Goal: Task Accomplishment & Management: Use online tool/utility

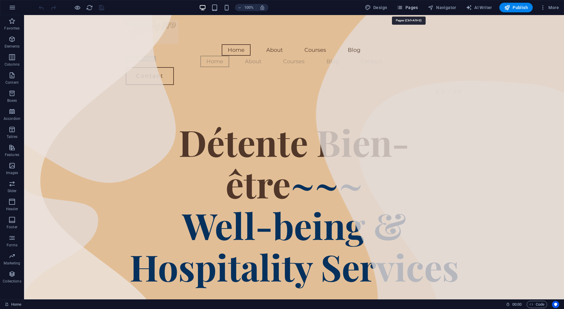
click at [408, 5] on span "Pages" at bounding box center [407, 8] width 21 height 6
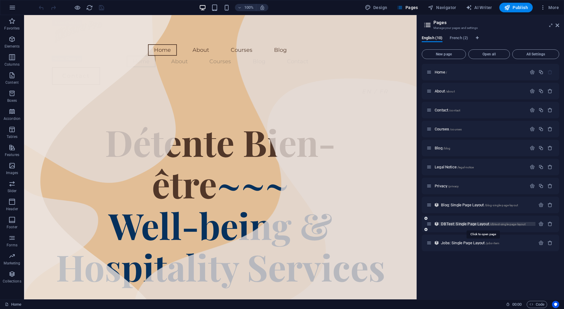
click at [473, 224] on span "DBTest: Single Page Layout /dbtest-single-page-layout" at bounding box center [483, 223] width 85 height 5
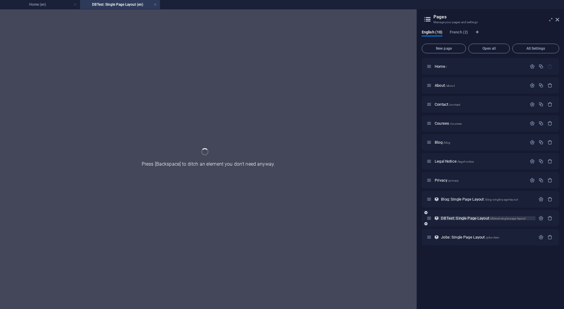
click at [473, 224] on div "Home / About /about Contact /contact Courses /courses Blog /blog Legal Notice /…" at bounding box center [490, 151] width 137 height 187
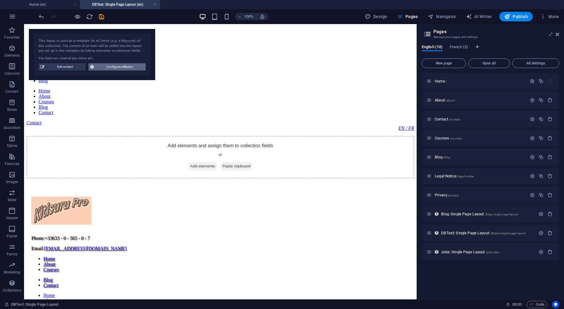
click at [103, 66] on span "Configure collection" at bounding box center [120, 66] width 48 height 7
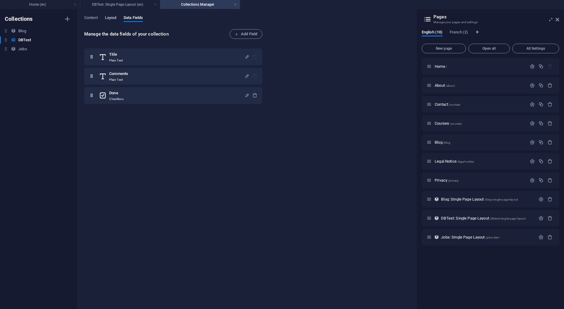
click at [109, 18] on span "Layout" at bounding box center [111, 18] width 12 height 8
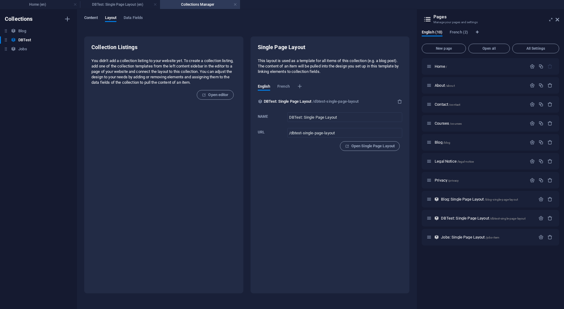
click at [94, 17] on span "Content" at bounding box center [91, 18] width 14 height 8
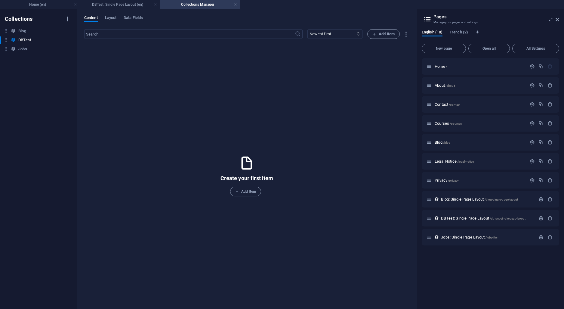
click at [239, 4] on h4 "Collections Manager" at bounding box center [200, 4] width 80 height 7
click at [35, 7] on h4 "Home (en)" at bounding box center [40, 4] width 80 height 7
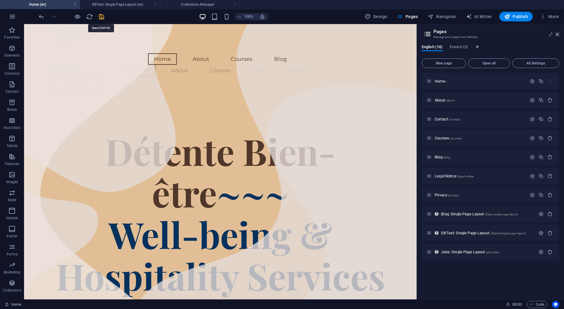
click at [103, 17] on icon "save" at bounding box center [101, 16] width 7 height 7
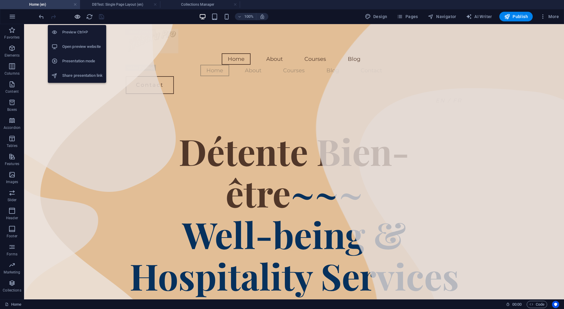
click at [78, 14] on icon "button" at bounding box center [77, 16] width 7 height 7
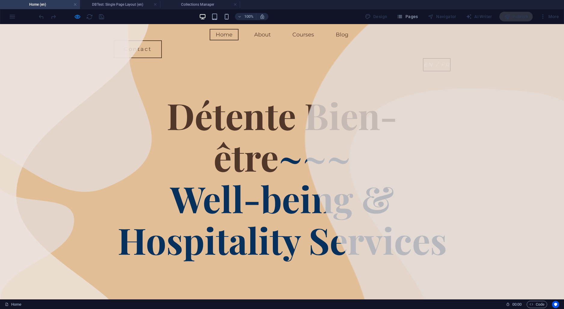
click at [446, 61] on em "EN / FR" at bounding box center [437, 64] width 26 height 7
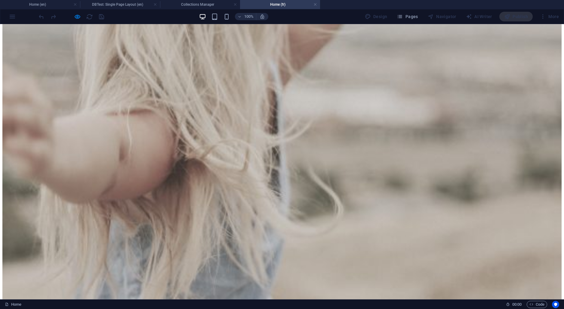
scroll to position [1056, 0]
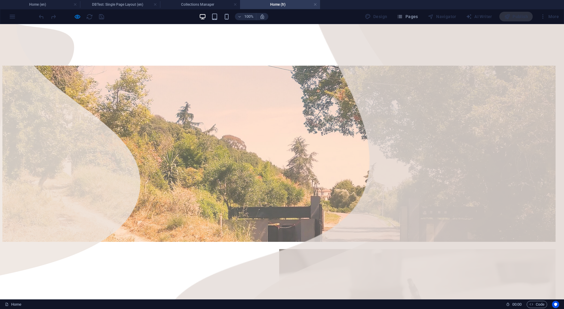
scroll to position [0, 0]
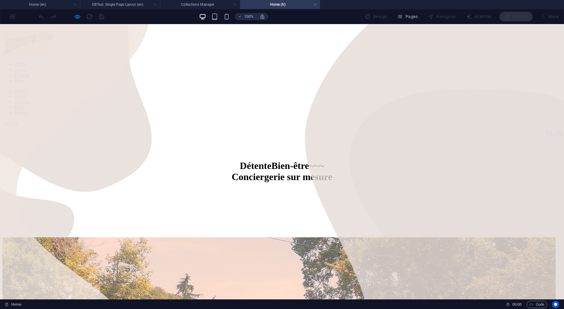
click at [437, 130] on div "EN / FR" at bounding box center [281, 132] width 559 height 5
click at [266, 62] on nav "Home About Courses Blog" at bounding box center [281, 73] width 559 height 22
click at [422, 120] on div "Contact" at bounding box center [281, 122] width 559 height 5
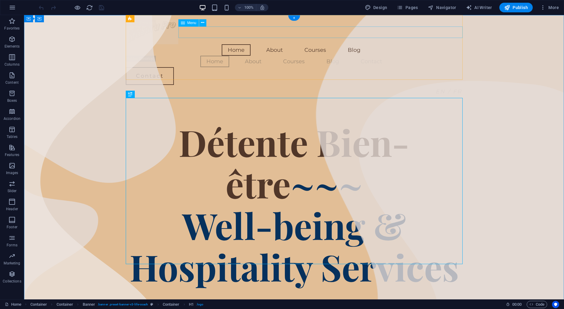
click at [340, 44] on nav "Home About Courses Blog" at bounding box center [294, 49] width 337 height 11
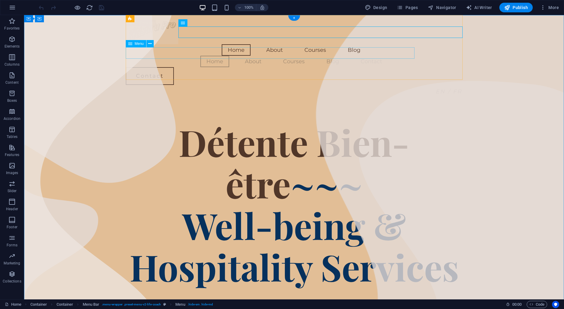
click at [318, 56] on nav "Home About Courses Blog Contact" at bounding box center [294, 61] width 337 height 11
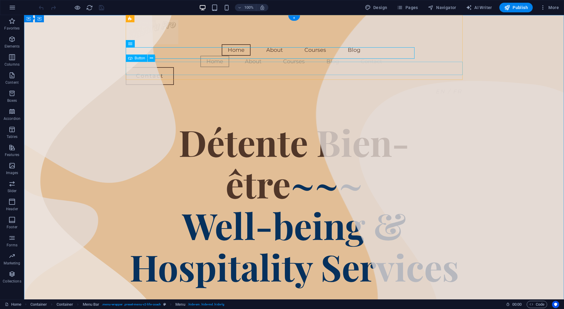
click at [448, 85] on div "EN / FR" at bounding box center [294, 91] width 337 height 13
click at [460, 85] on div "EN / FR" at bounding box center [294, 91] width 337 height 13
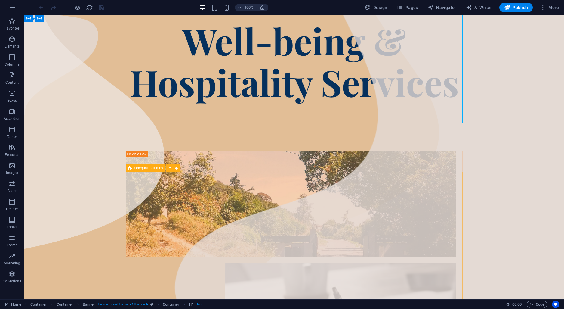
scroll to position [189, 0]
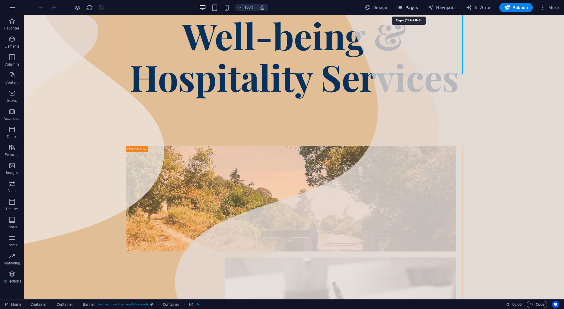
click at [417, 8] on span "Pages" at bounding box center [407, 8] width 21 height 6
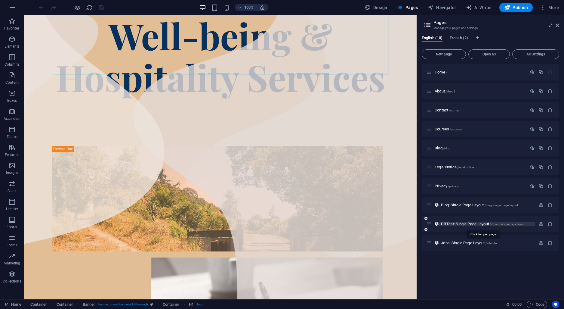
click at [472, 223] on span "DBTest: Single Page Layout /dbtest-single-page-layout" at bounding box center [483, 223] width 85 height 5
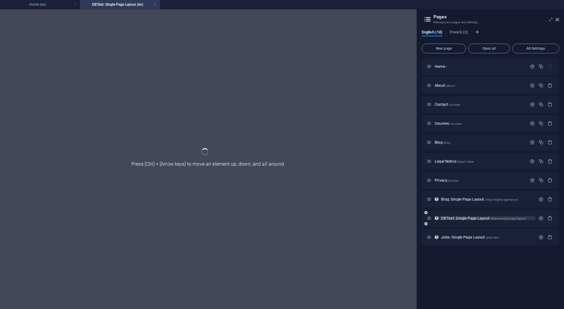
scroll to position [0, 0]
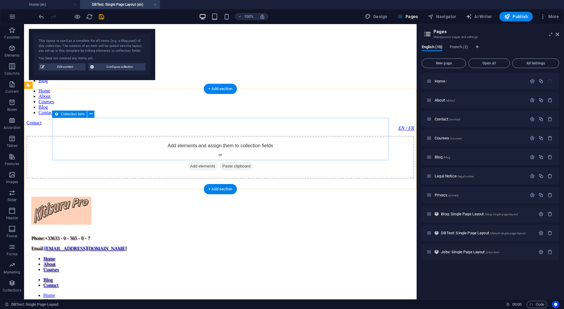
click at [166, 136] on div "Add elements and assign them to collection fields or Add elements Paste clipboa…" at bounding box center [220, 157] width 388 height 43
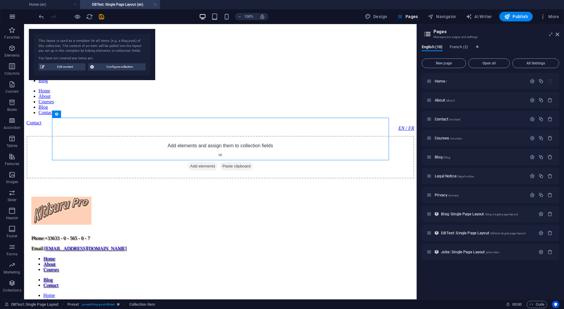
click at [11, 17] on icon "button" at bounding box center [12, 16] width 7 height 7
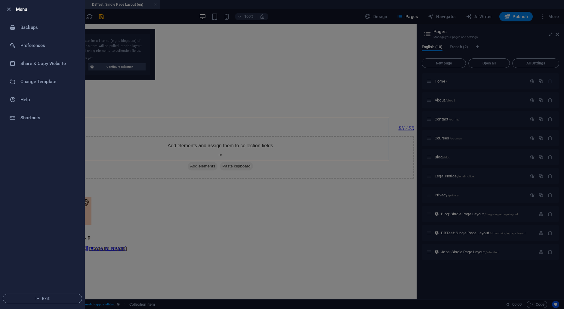
click at [132, 142] on div at bounding box center [282, 154] width 564 height 309
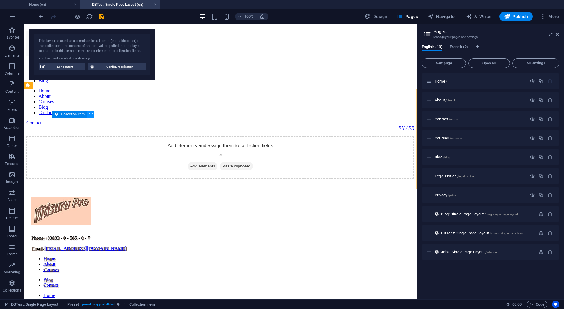
click at [91, 112] on icon at bounding box center [90, 114] width 3 height 6
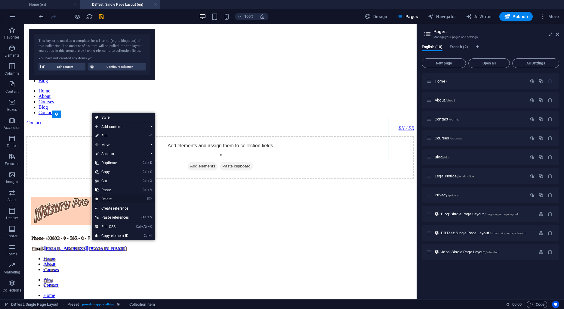
click at [110, 199] on link "⌦ Delete" at bounding box center [112, 198] width 41 height 9
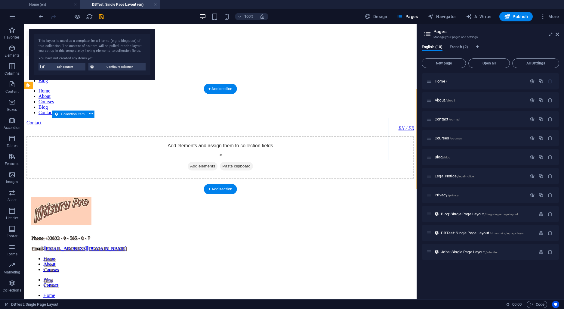
click at [197, 162] on span "Add elements" at bounding box center [203, 166] width 30 height 8
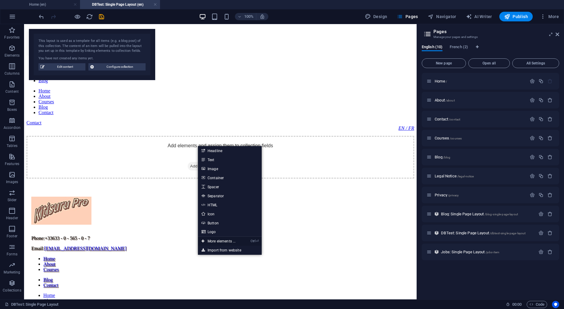
click at [220, 239] on link "Ctrl ⏎ More elements ..." at bounding box center [218, 240] width 41 height 9
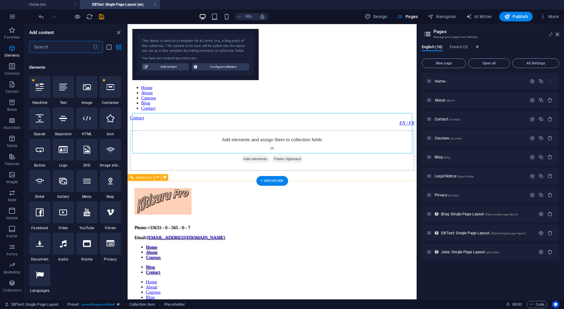
scroll to position [64, 0]
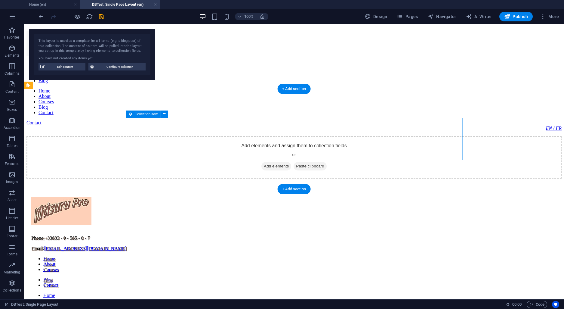
click at [221, 136] on div "Add elements and assign them to collection fields or Add elements Paste clipboa…" at bounding box center [293, 157] width 535 height 43
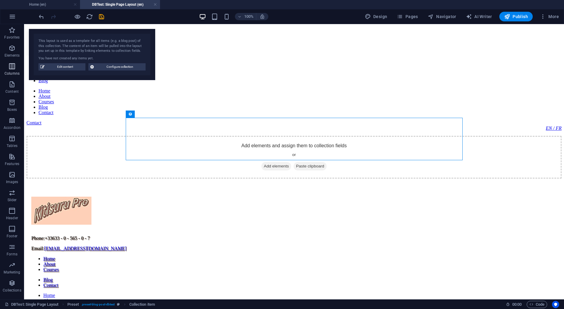
click at [11, 69] on icon "button" at bounding box center [11, 66] width 7 height 7
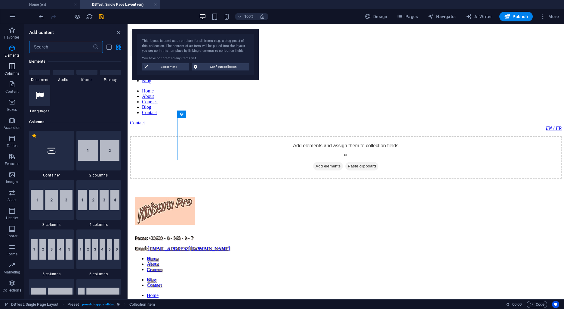
scroll to position [298, 0]
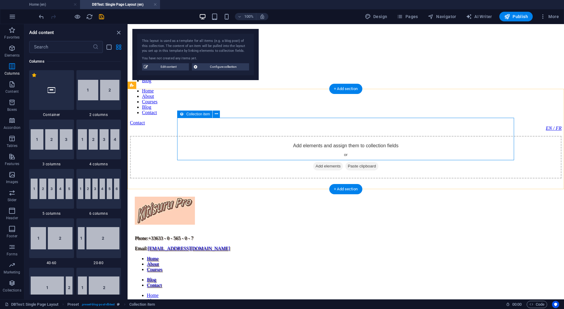
click at [200, 139] on div "Add elements and assign them to collection fields or Add elements Paste clipboa…" at bounding box center [346, 157] width 432 height 43
click at [219, 116] on button at bounding box center [216, 113] width 7 height 7
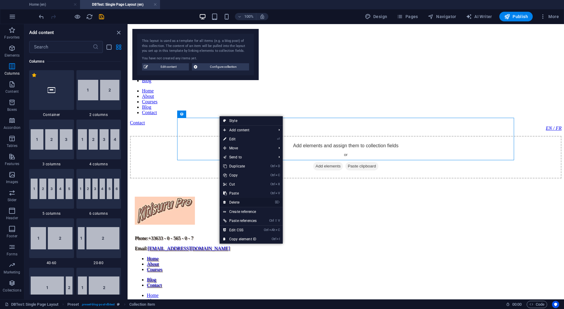
click at [237, 202] on link "⌦ Delete" at bounding box center [240, 202] width 41 height 9
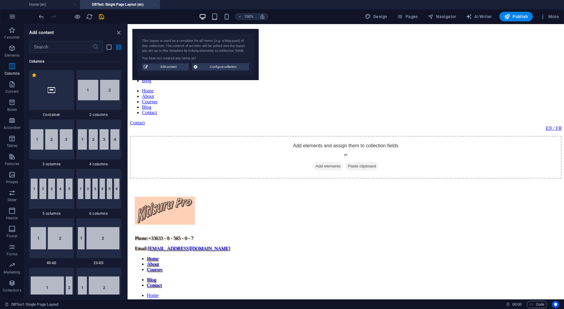
click at [157, 6] on link at bounding box center [155, 5] width 4 height 6
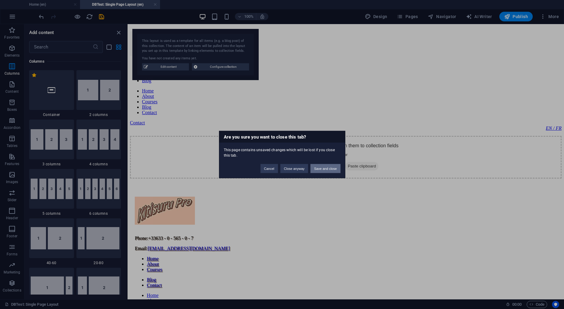
click at [318, 170] on button "Save and close" at bounding box center [325, 168] width 30 height 9
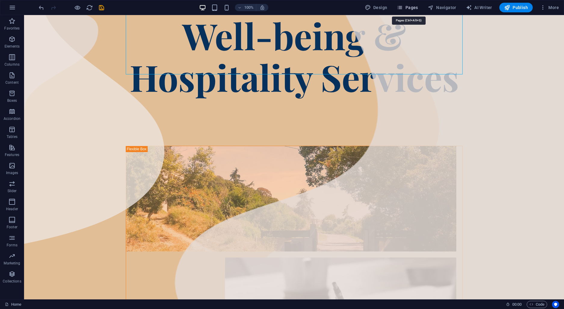
click at [415, 10] on span "Pages" at bounding box center [407, 8] width 21 height 6
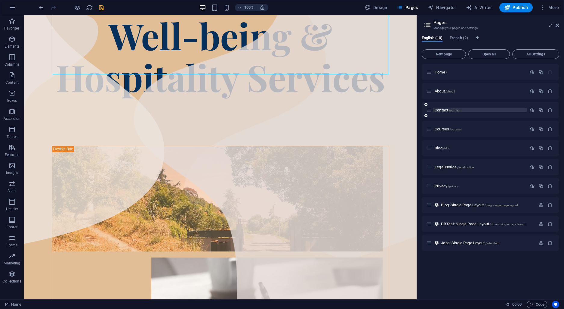
click at [439, 110] on span "Contact /contact" at bounding box center [448, 110] width 26 height 5
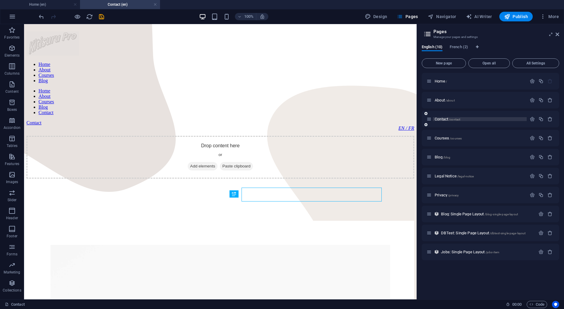
scroll to position [0, 0]
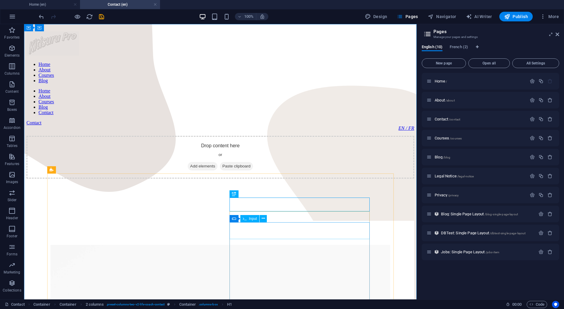
click at [254, 220] on span "Input" at bounding box center [253, 219] width 8 height 4
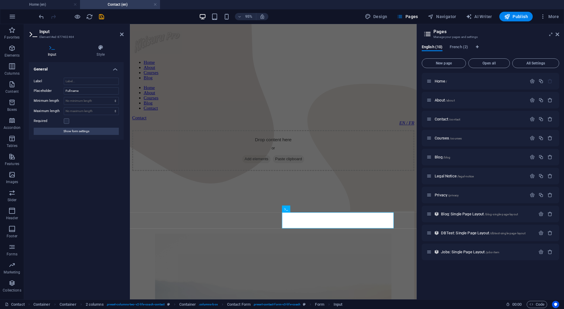
click at [113, 63] on h4 "General" at bounding box center [76, 67] width 95 height 11
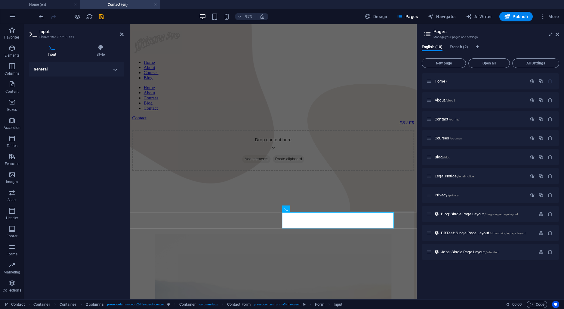
click at [114, 70] on h4 "General" at bounding box center [76, 69] width 95 height 14
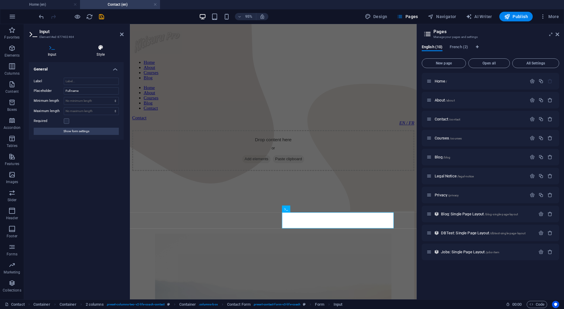
click at [103, 53] on h4 "Style" at bounding box center [101, 51] width 46 height 13
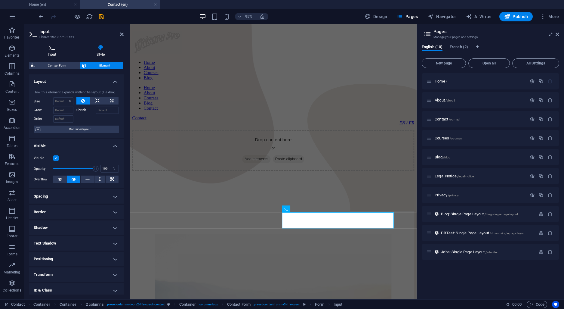
click at [51, 52] on h4 "Input" at bounding box center [53, 51] width 49 height 13
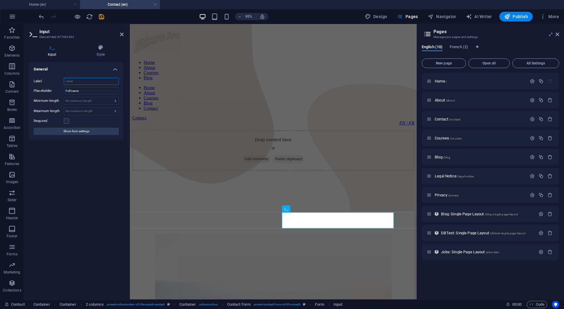
click at [86, 79] on input "Label" at bounding box center [91, 81] width 55 height 7
click at [69, 132] on span "Show form settings" at bounding box center [76, 131] width 26 height 7
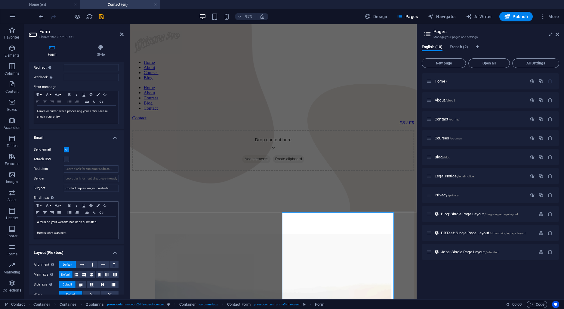
scroll to position [104, 0]
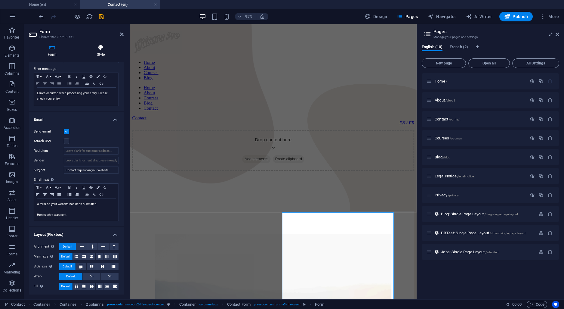
click at [106, 48] on icon at bounding box center [101, 48] width 46 height 6
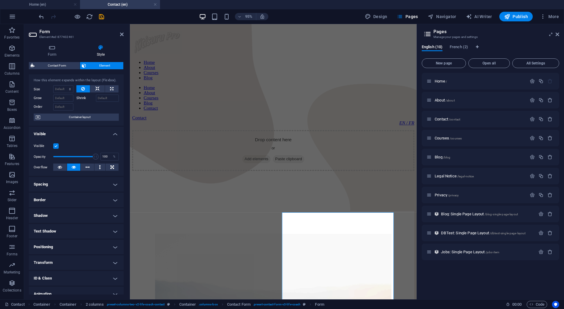
scroll to position [34, 0]
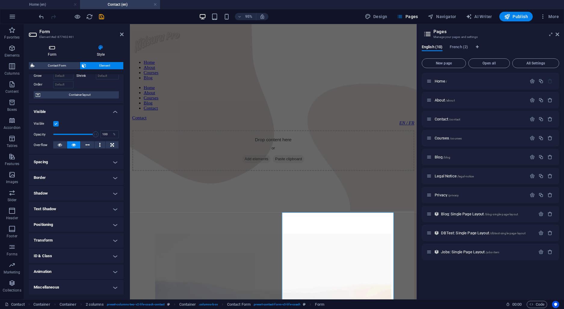
click at [48, 50] on icon at bounding box center [52, 48] width 47 height 6
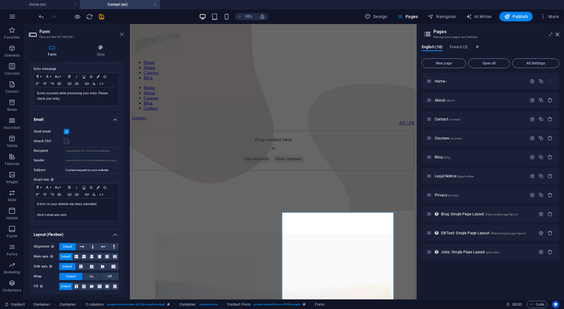
click at [123, 34] on icon at bounding box center [122, 34] width 4 height 5
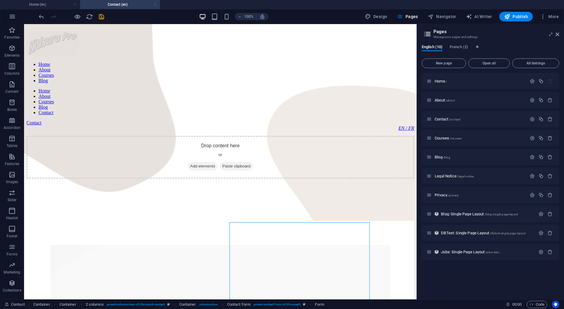
click at [156, 5] on link at bounding box center [155, 5] width 4 height 6
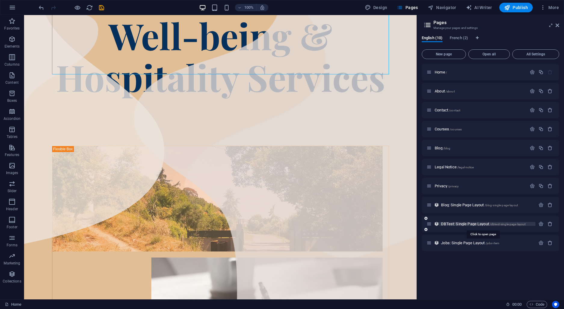
click at [456, 223] on span "DBTest: Single Page Layout /dbtest-single-page-layout" at bounding box center [483, 223] width 85 height 5
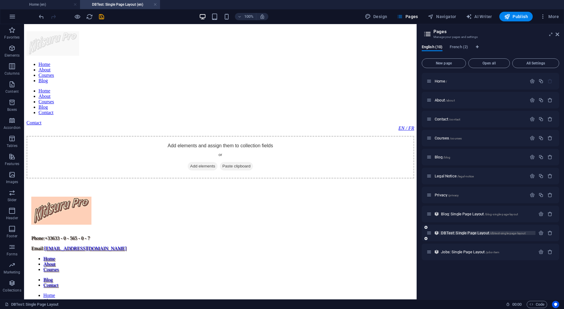
scroll to position [0, 0]
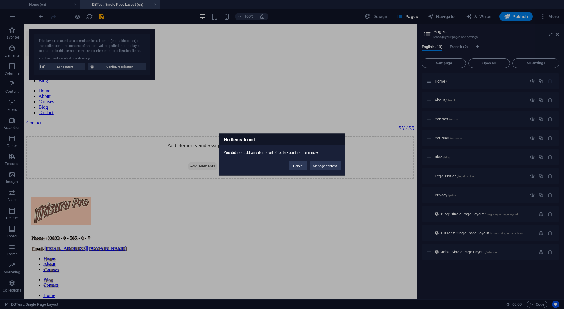
click at [297, 161] on div "Cancel Manage content" at bounding box center [315, 162] width 60 height 15
click at [297, 162] on button "Cancel" at bounding box center [297, 165] width 17 height 9
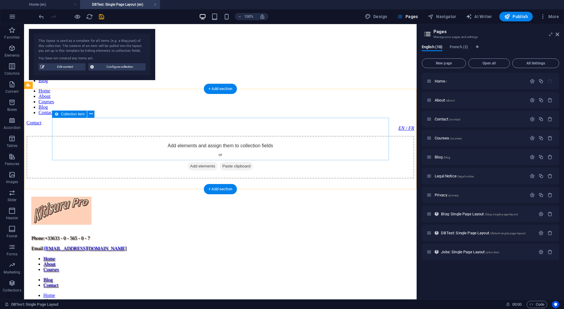
click at [144, 136] on div "Add elements and assign them to collection fields or Add elements Paste clipboa…" at bounding box center [220, 157] width 388 height 43
click at [93, 114] on button at bounding box center [90, 113] width 7 height 7
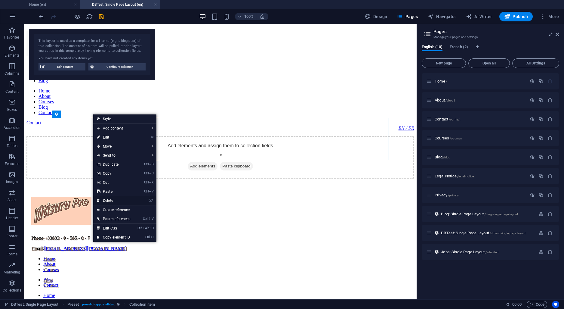
click at [111, 198] on link "⌦ Delete" at bounding box center [113, 200] width 41 height 9
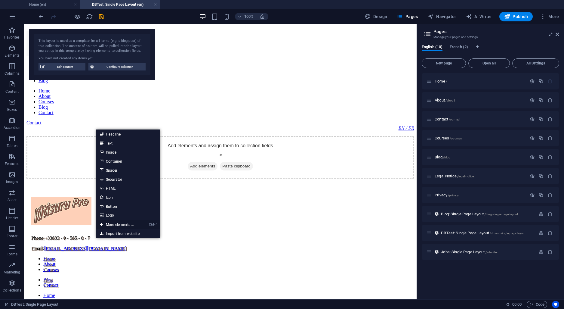
click at [122, 225] on link "Ctrl ⏎ More elements ..." at bounding box center [116, 224] width 41 height 9
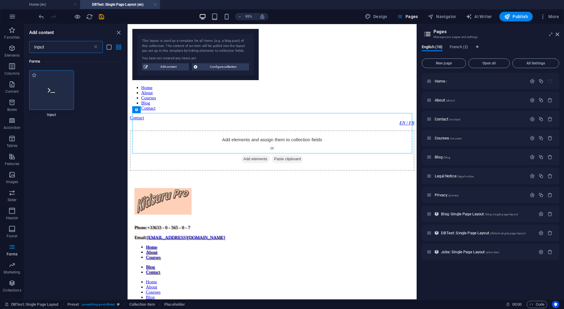
type input "input"
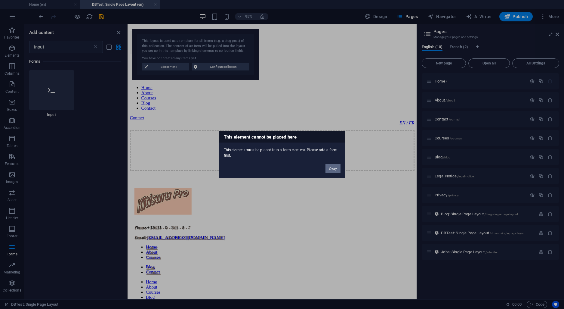
click at [333, 168] on button "Okay" at bounding box center [332, 168] width 15 height 9
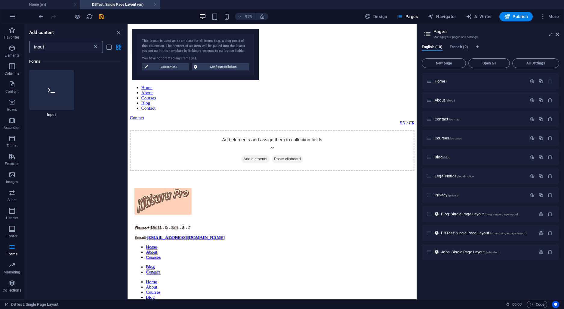
click at [96, 48] on icon at bounding box center [96, 47] width 6 height 6
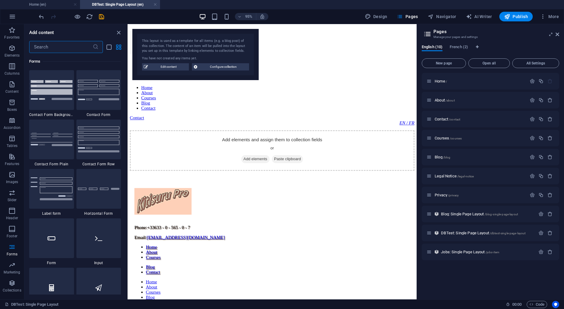
click at [49, 48] on input "text" at bounding box center [60, 47] width 63 height 12
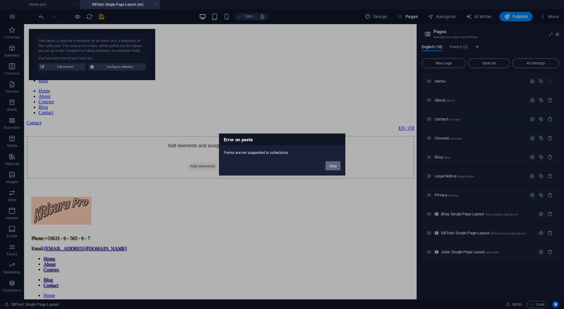
click at [333, 164] on button "Okay" at bounding box center [332, 165] width 15 height 9
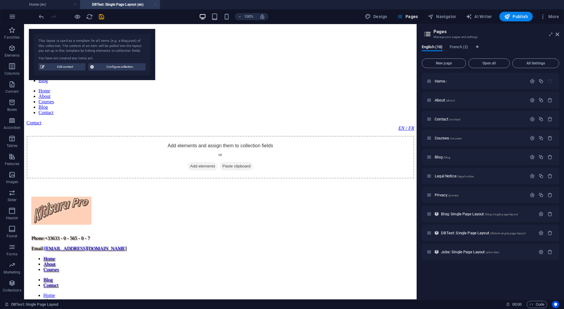
click at [156, 2] on link at bounding box center [155, 5] width 4 height 6
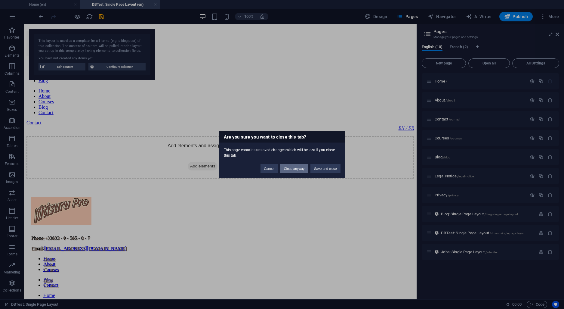
click at [299, 168] on button "Close anyway" at bounding box center [294, 168] width 28 height 9
